Goal: Check status: Check status

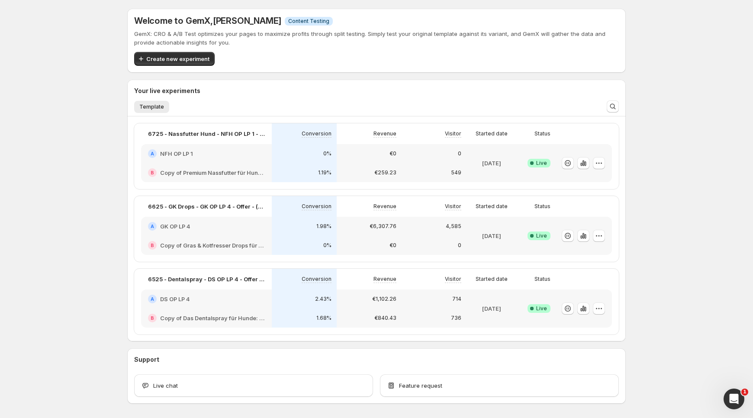
scroll to position [32, 0]
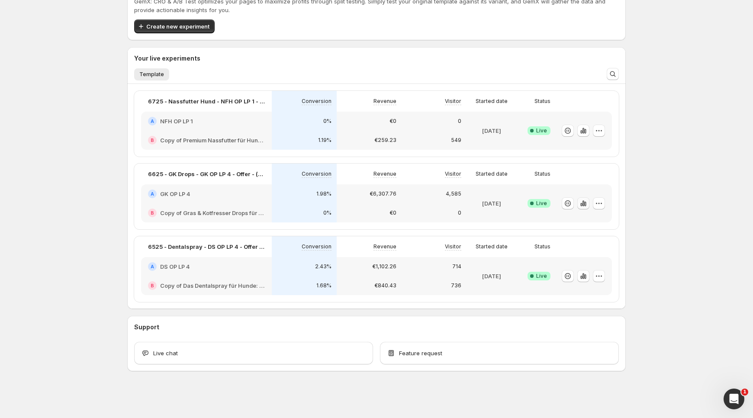
click at [583, 200] on icon "button" at bounding box center [583, 203] width 9 height 9
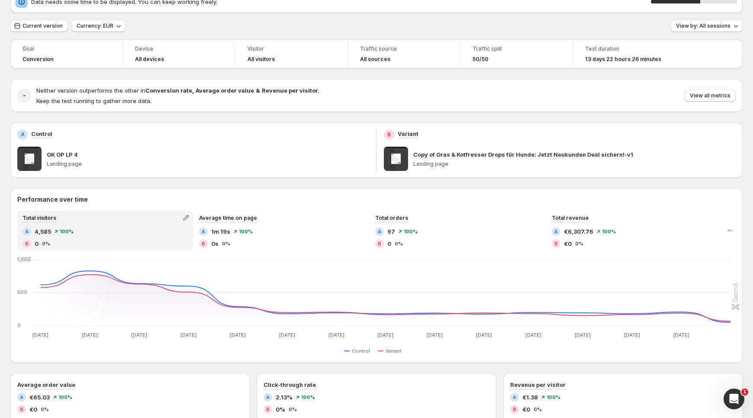
scroll to position [39, 0]
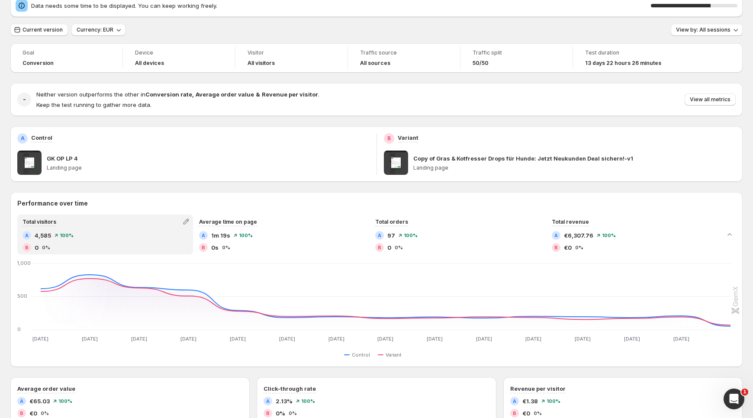
scroll to position [32, 0]
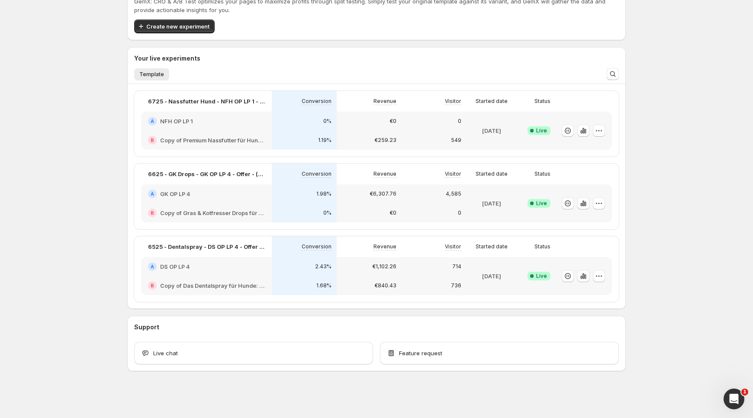
click at [181, 266] on h2 "DS OP LP 4" at bounding box center [174, 266] width 29 height 9
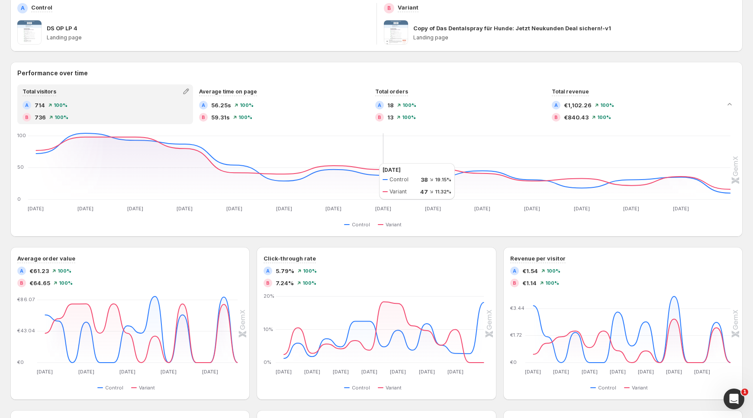
scroll to position [140, 0]
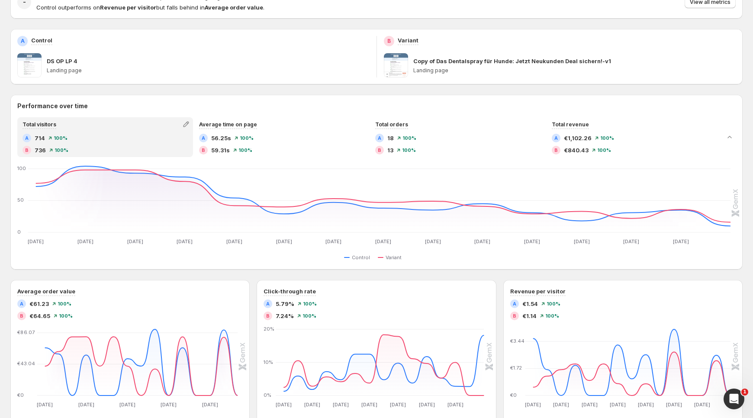
scroll to position [32, 0]
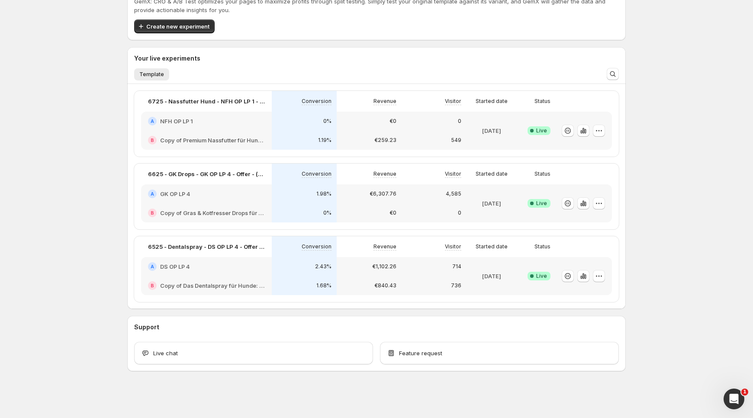
click at [246, 199] on div "A GK OP LP 4" at bounding box center [206, 193] width 131 height 19
